Goal: Navigation & Orientation: Find specific page/section

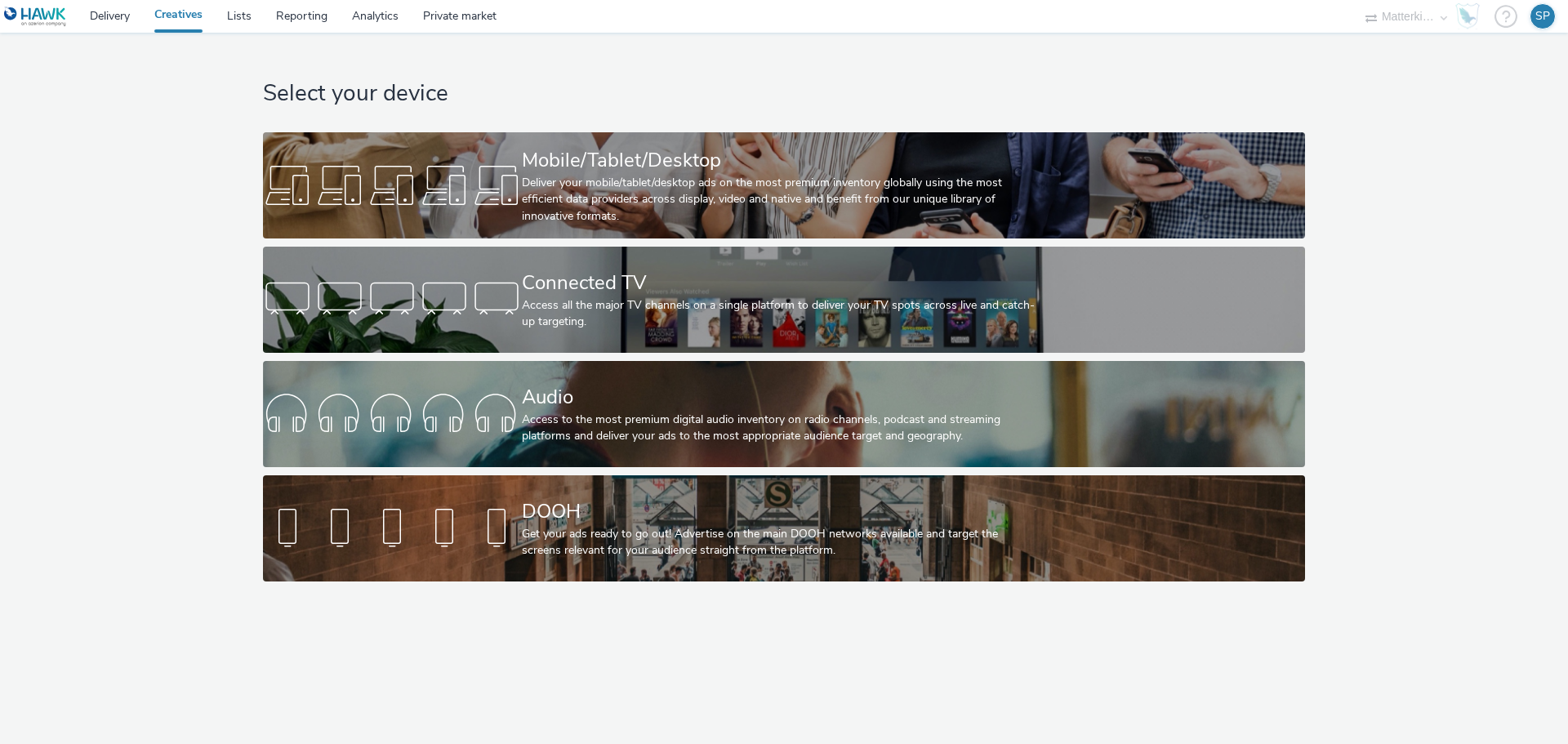
click at [1405, 15] on select "Matterkind GER" at bounding box center [1405, 16] width 98 height 33
click at [127, 12] on link "Delivery" at bounding box center [110, 16] width 65 height 33
click at [237, 17] on link "Lists" at bounding box center [239, 16] width 49 height 33
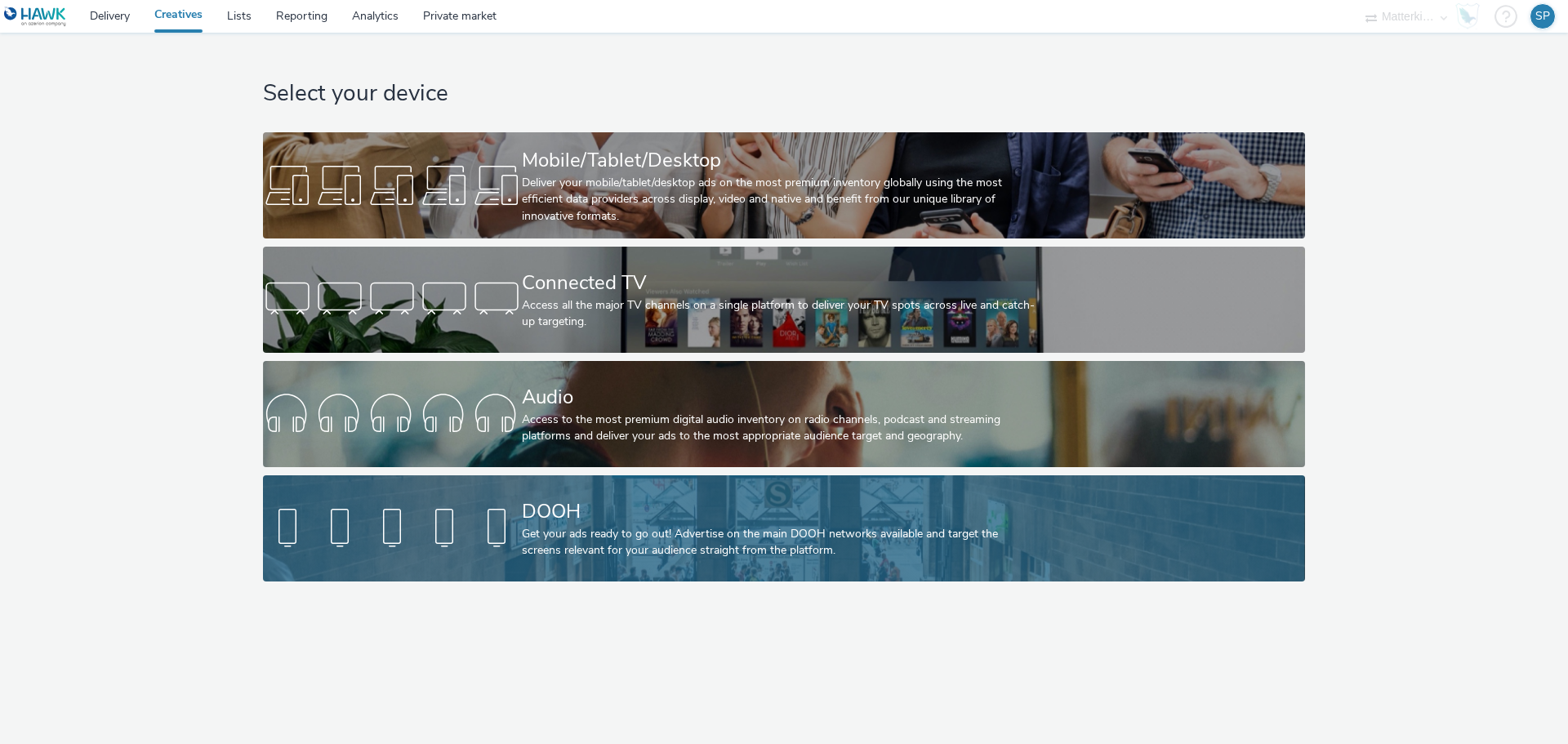
click at [674, 519] on div "DOOH" at bounding box center [780, 511] width 518 height 28
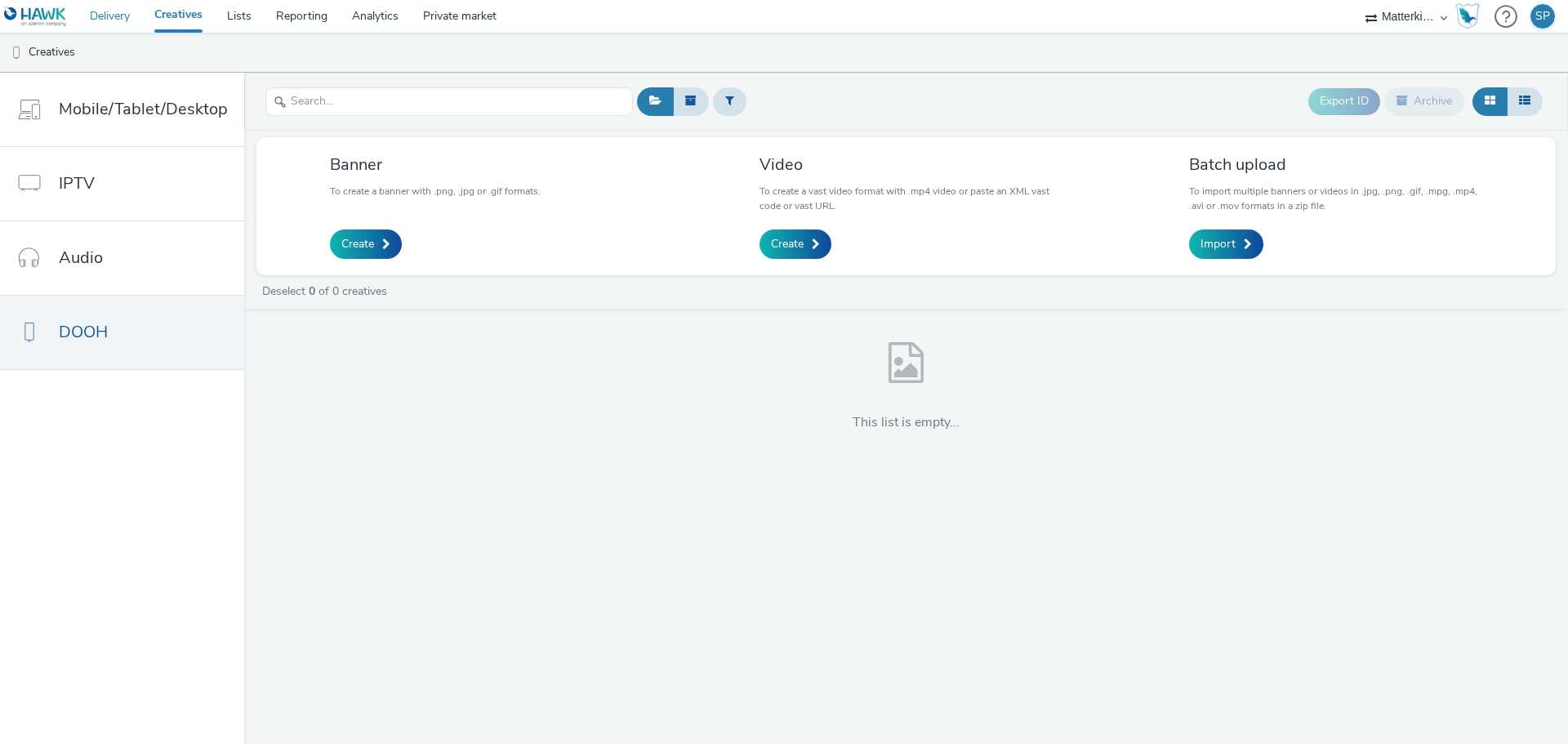
click at [111, 20] on link "Delivery" at bounding box center [110, 16] width 65 height 33
